Goal: Download file/media

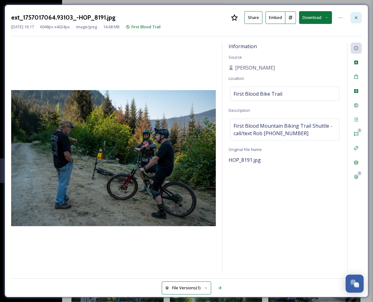
click at [354, 21] on div at bounding box center [356, 17] width 11 height 11
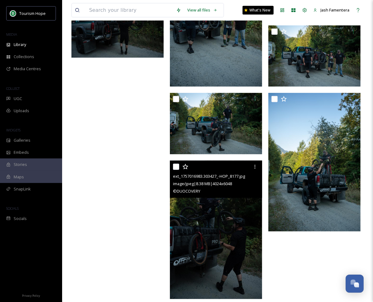
scroll to position [416, 0]
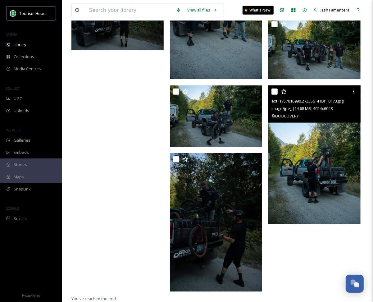
click at [305, 142] on img at bounding box center [314, 154] width 92 height 139
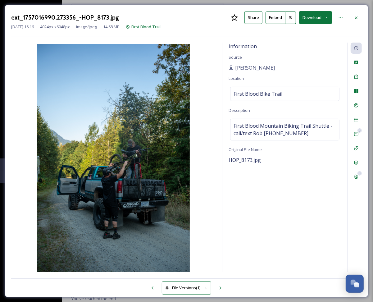
click at [308, 20] on button "Download" at bounding box center [315, 17] width 33 height 13
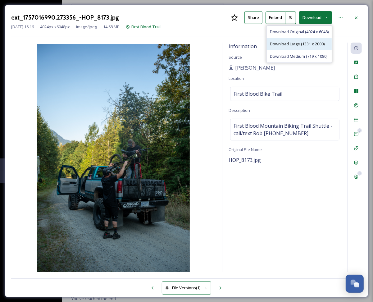
click at [285, 44] on span "Download Large (1331 x 2000)" at bounding box center [297, 44] width 55 height 6
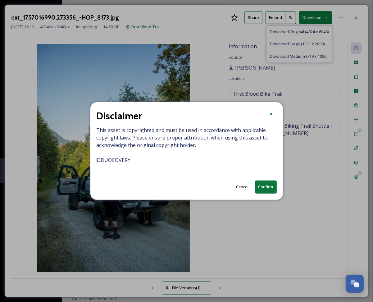
click at [270, 183] on button "Confirm" at bounding box center [266, 186] width 22 height 13
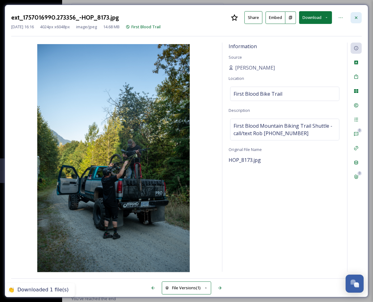
click at [351, 18] on div at bounding box center [356, 17] width 11 height 11
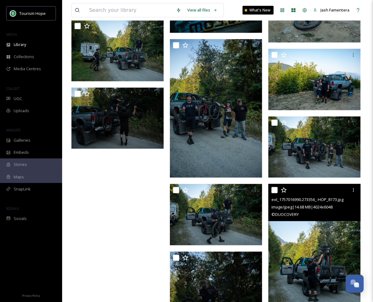
scroll to position [301, 0]
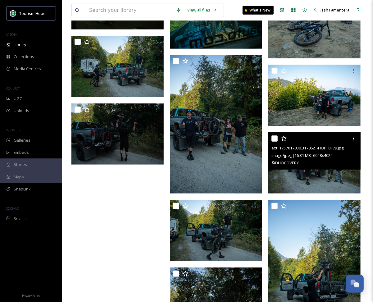
click at [304, 164] on div "© DUOCOVERY" at bounding box center [316, 162] width 88 height 7
click at [300, 176] on img at bounding box center [314, 163] width 92 height 62
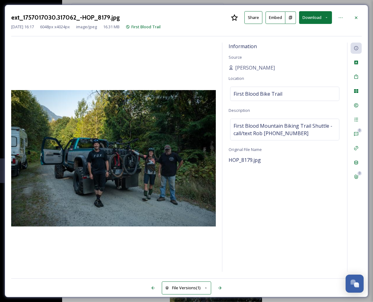
click at [313, 16] on button "Download" at bounding box center [315, 17] width 33 height 13
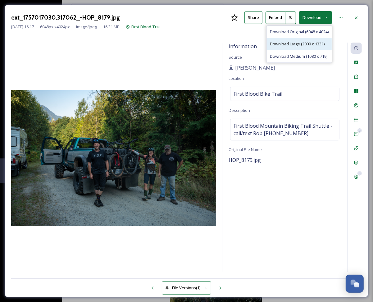
click at [296, 44] on span "Download Large (2000 x 1331)" at bounding box center [297, 44] width 55 height 6
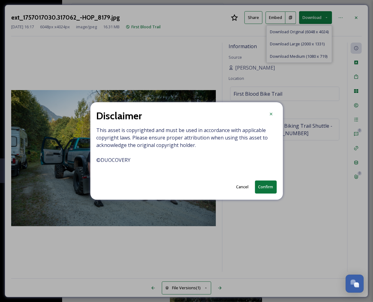
click at [260, 182] on button "Confirm" at bounding box center [266, 186] width 22 height 13
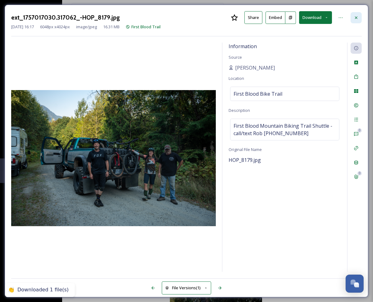
click at [359, 16] on div at bounding box center [356, 17] width 11 height 11
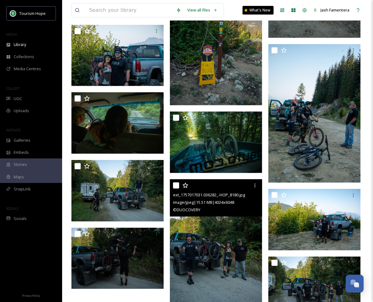
scroll to position [177, 0]
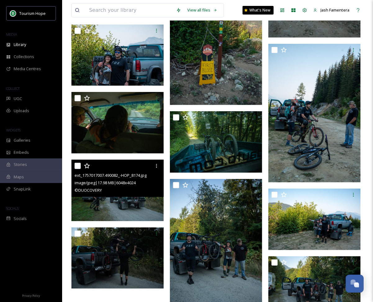
click at [125, 196] on div "ext_1757017007.490082_-HOP_8174.jpg image/jpeg | 17.98 MB | 6048 x 4024 © DUOCO…" at bounding box center [117, 178] width 92 height 37
click at [135, 200] on img at bounding box center [117, 191] width 92 height 62
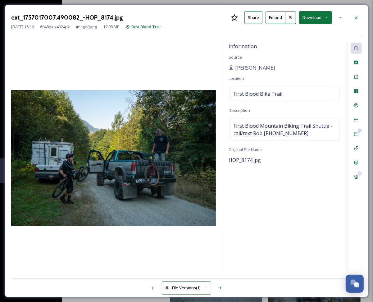
click at [322, 20] on button "Download" at bounding box center [315, 17] width 33 height 13
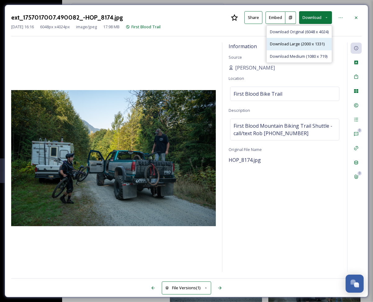
click at [300, 44] on span "Download Large (2000 x 1331)" at bounding box center [297, 44] width 55 height 6
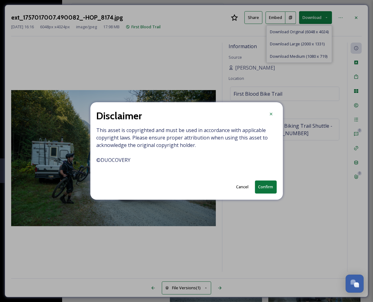
click at [265, 192] on button "Confirm" at bounding box center [266, 186] width 22 height 13
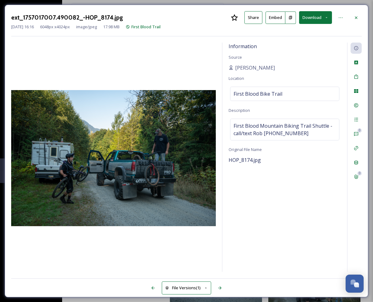
click at [356, 16] on icon at bounding box center [356, 17] width 5 height 5
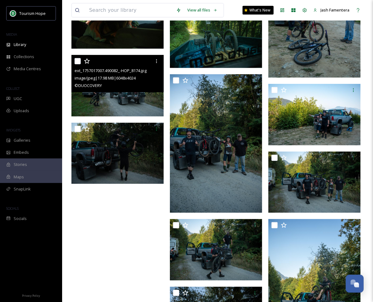
scroll to position [290, 0]
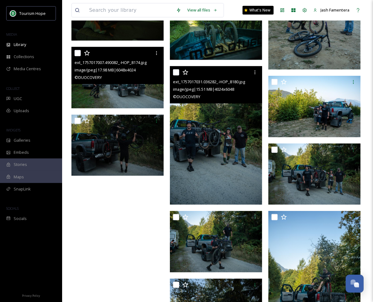
click at [190, 119] on img at bounding box center [216, 135] width 92 height 139
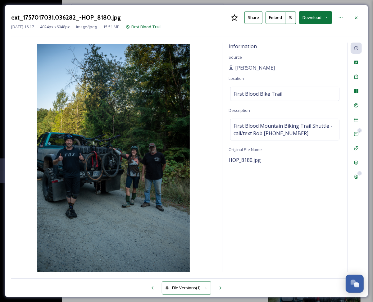
click at [309, 20] on button "Download" at bounding box center [315, 17] width 33 height 13
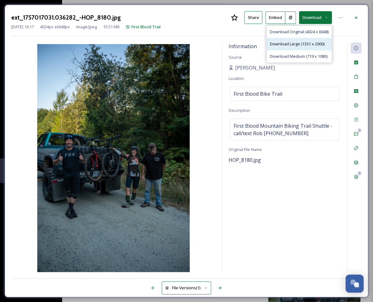
click at [303, 48] on div "Download Large (1331 x 2000)" at bounding box center [299, 44] width 65 height 12
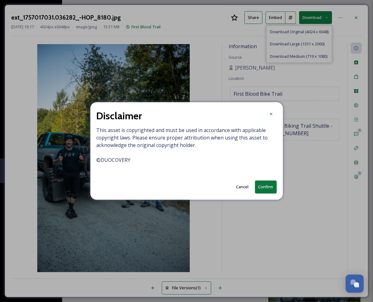
click at [270, 188] on button "Confirm" at bounding box center [266, 186] width 22 height 13
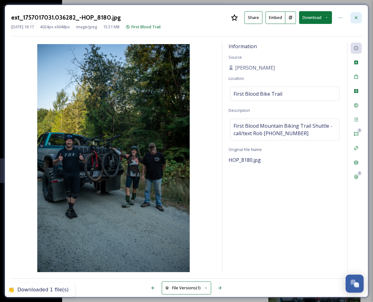
click at [354, 17] on icon at bounding box center [356, 17] width 5 height 5
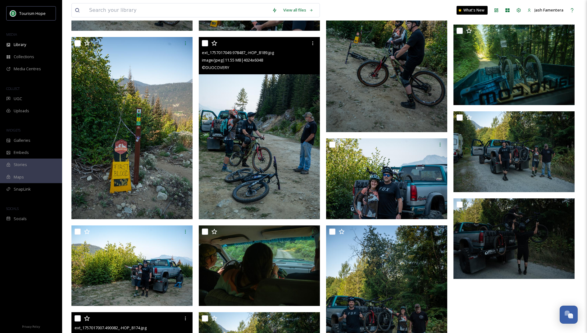
scroll to position [126, 0]
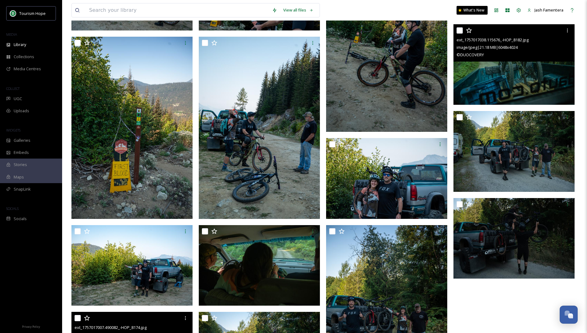
click at [373, 84] on img at bounding box center [514, 64] width 121 height 81
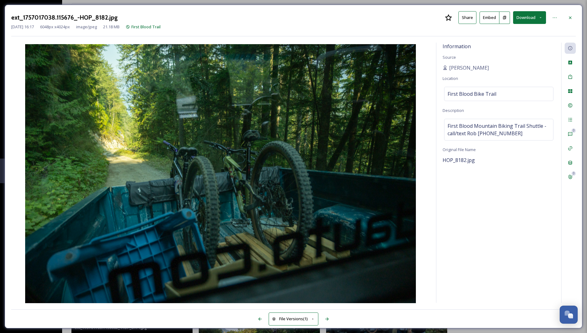
click at [373, 19] on button "Download" at bounding box center [529, 17] width 33 height 13
click at [373, 43] on span "Download Large (2000 x 1331)" at bounding box center [511, 44] width 55 height 6
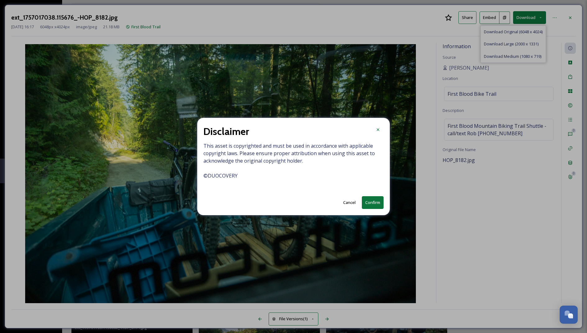
click at [373, 204] on button "Confirm" at bounding box center [373, 202] width 22 height 13
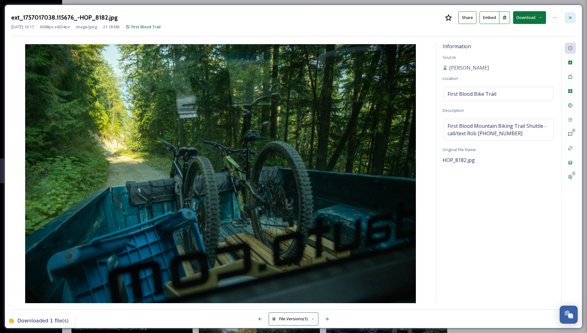
click at [373, 17] on icon at bounding box center [570, 17] width 5 height 5
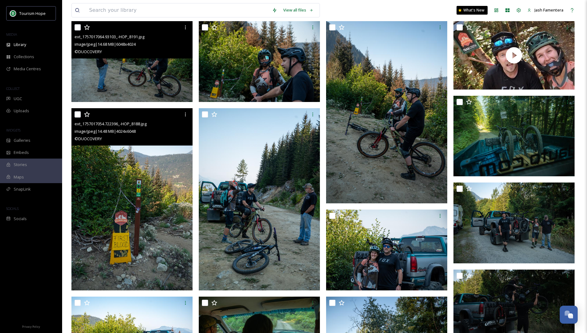
scroll to position [57, 0]
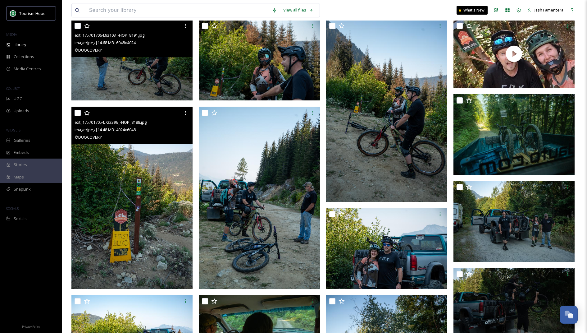
click at [135, 208] on img at bounding box center [131, 198] width 121 height 182
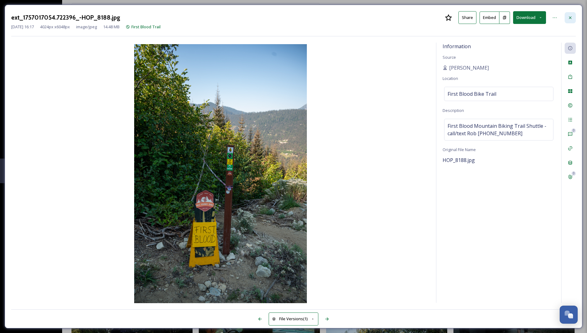
click at [373, 14] on div at bounding box center [570, 17] width 11 height 11
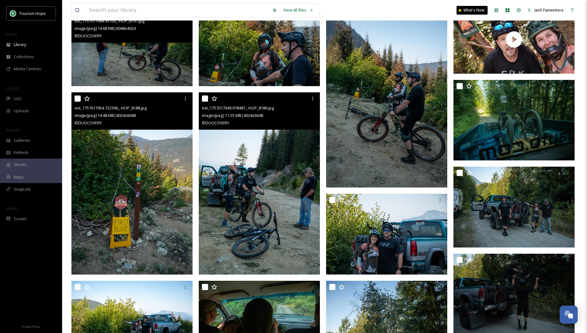
scroll to position [64, 0]
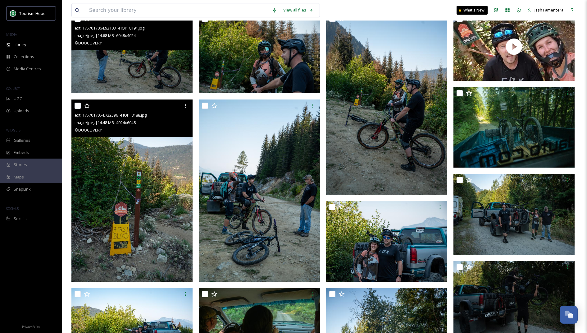
click at [144, 172] on img at bounding box center [131, 190] width 121 height 182
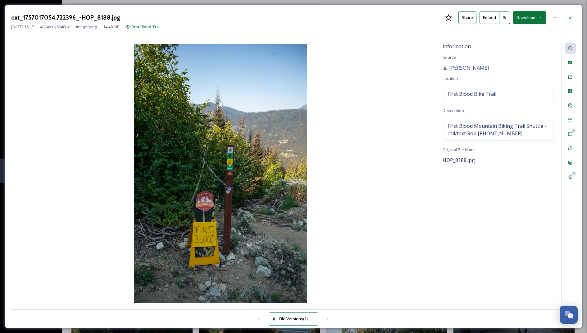
click at [373, 14] on button "Download" at bounding box center [529, 17] width 33 height 13
click at [373, 58] on span "Download Medium (719 x 1080)" at bounding box center [512, 56] width 57 height 6
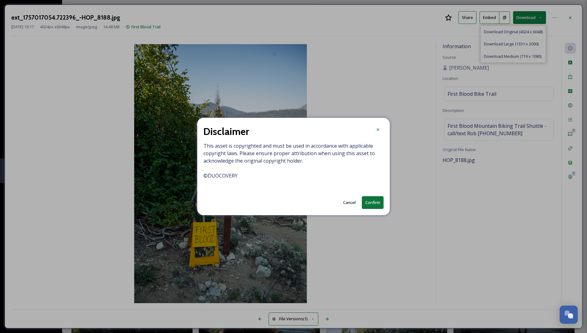
click at [373, 202] on div "Disclaimer This asset is copyrighted and must be used in accordance with applic…" at bounding box center [293, 166] width 193 height 97
click at [373, 202] on button "Confirm" at bounding box center [373, 202] width 22 height 13
